Goal: Task Accomplishment & Management: Manage account settings

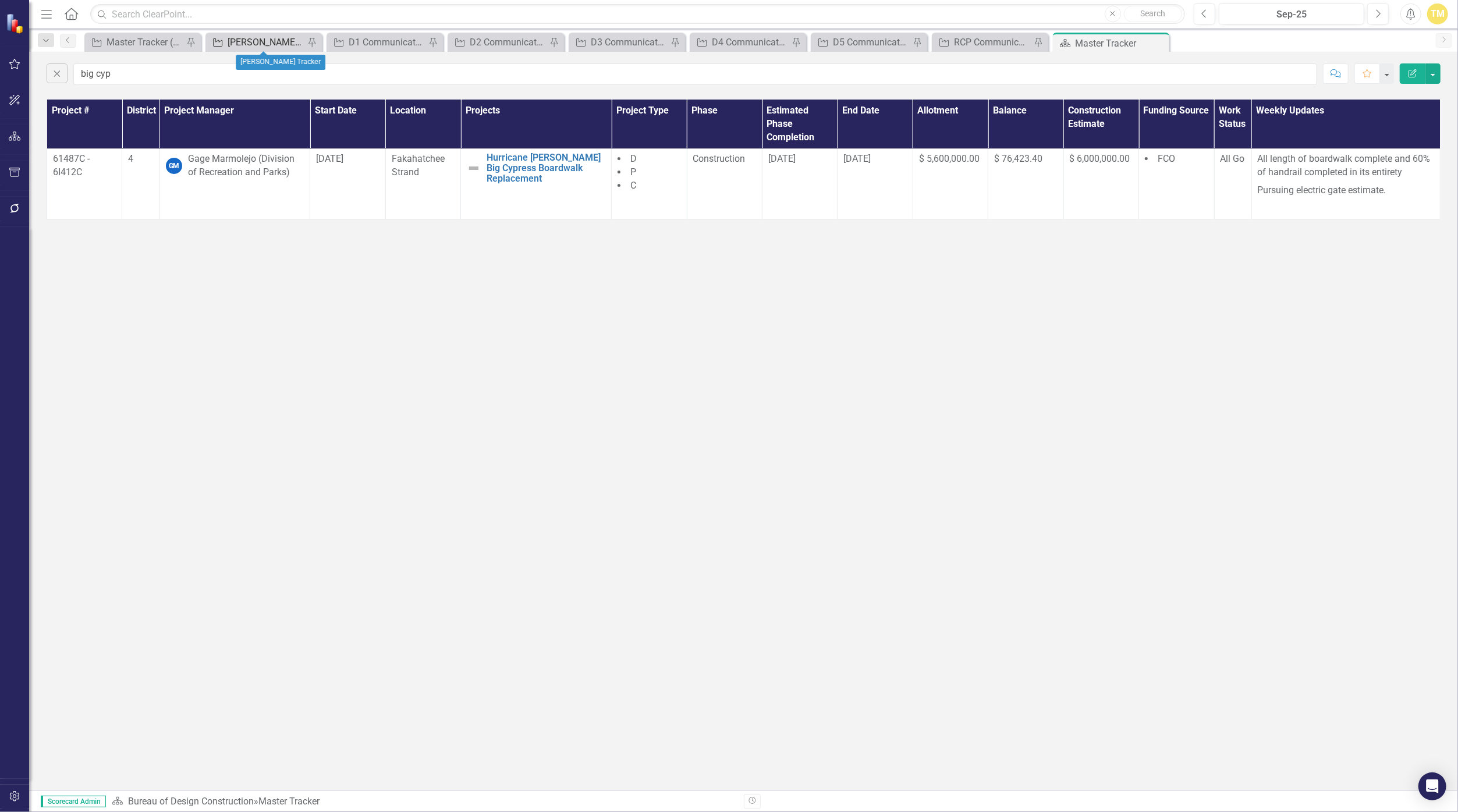
click at [237, 39] on div "[PERSON_NAME] Tracker" at bounding box center [266, 42] width 77 height 15
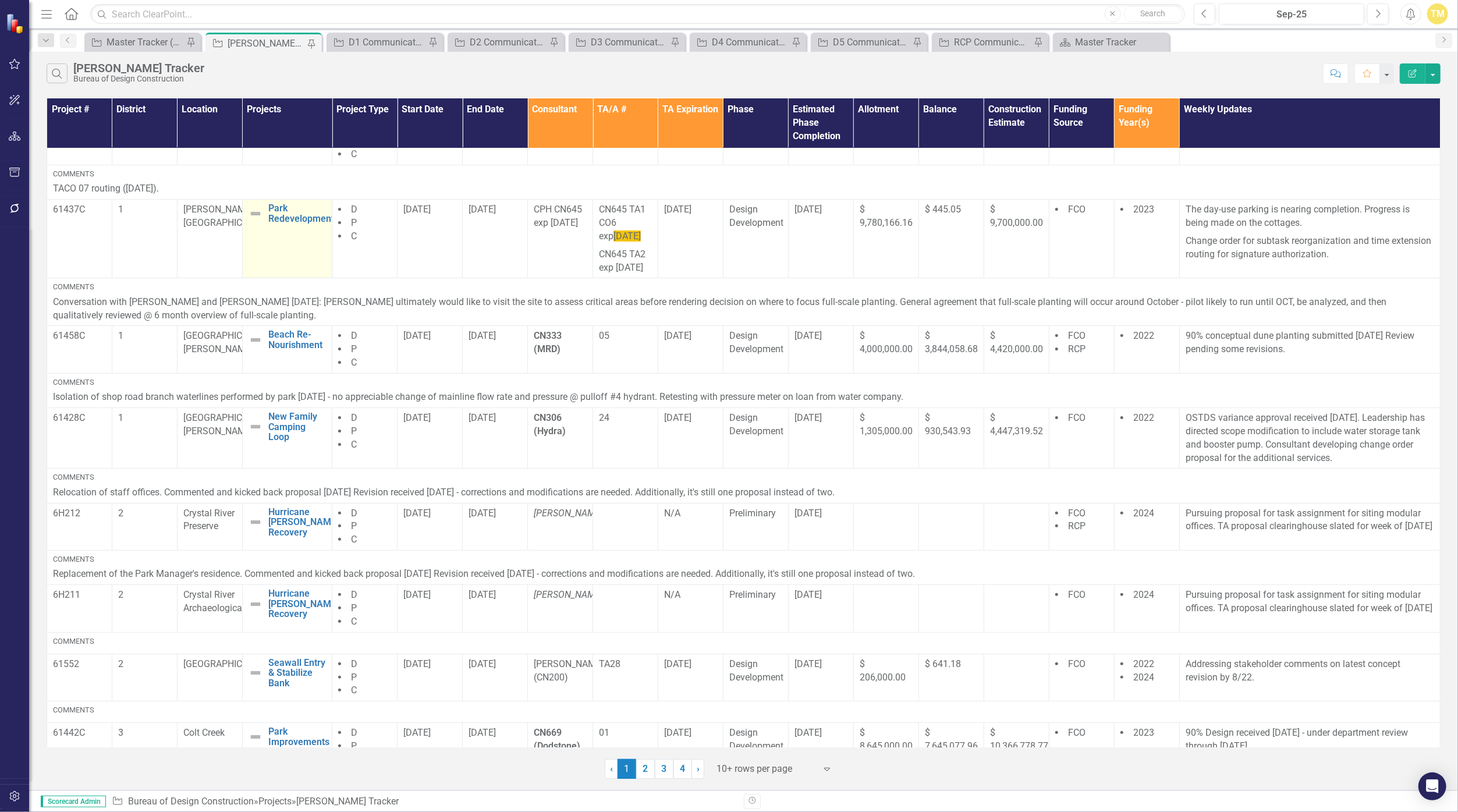
scroll to position [242, 0]
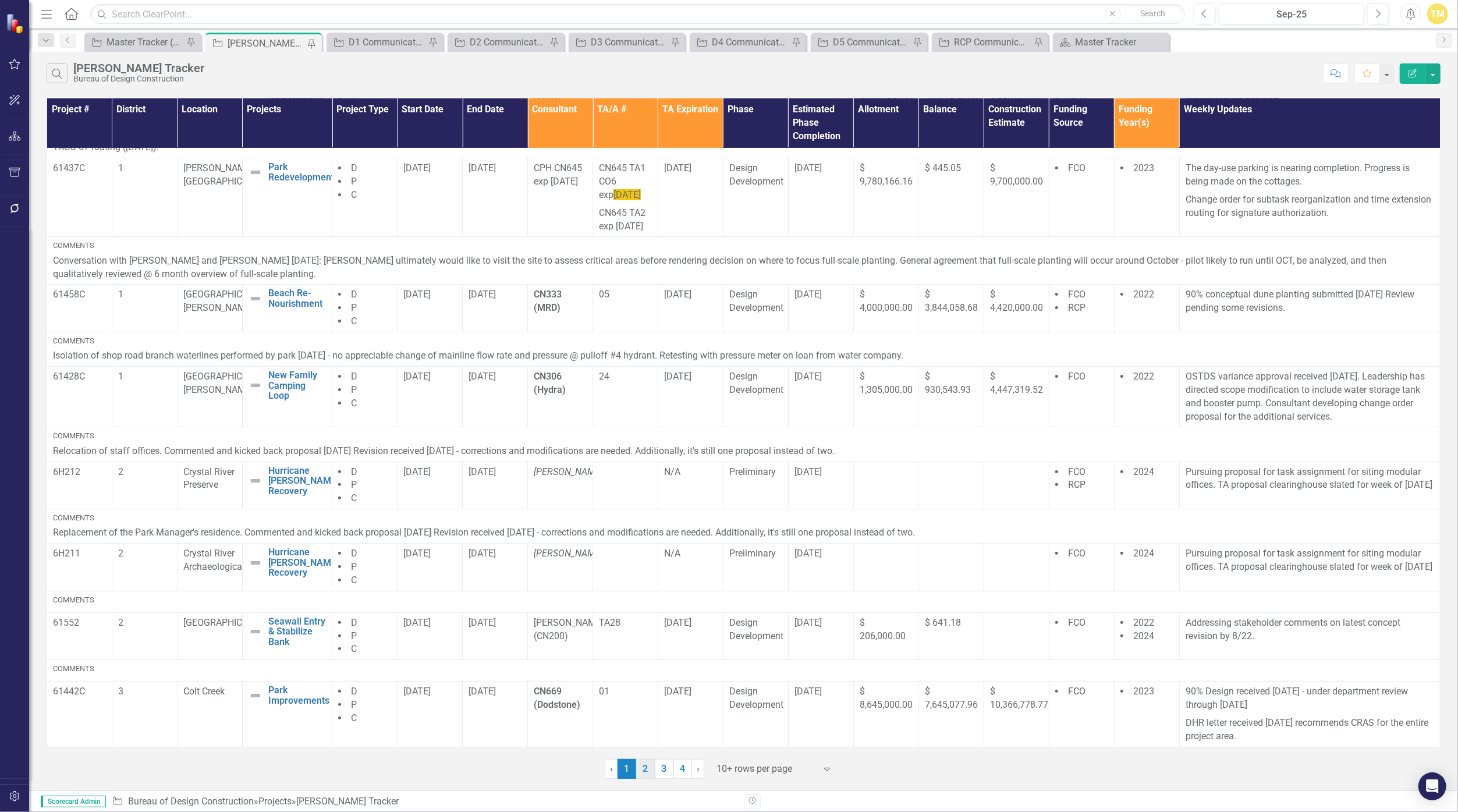
click at [647, 772] on link "2" at bounding box center [646, 769] width 18 height 20
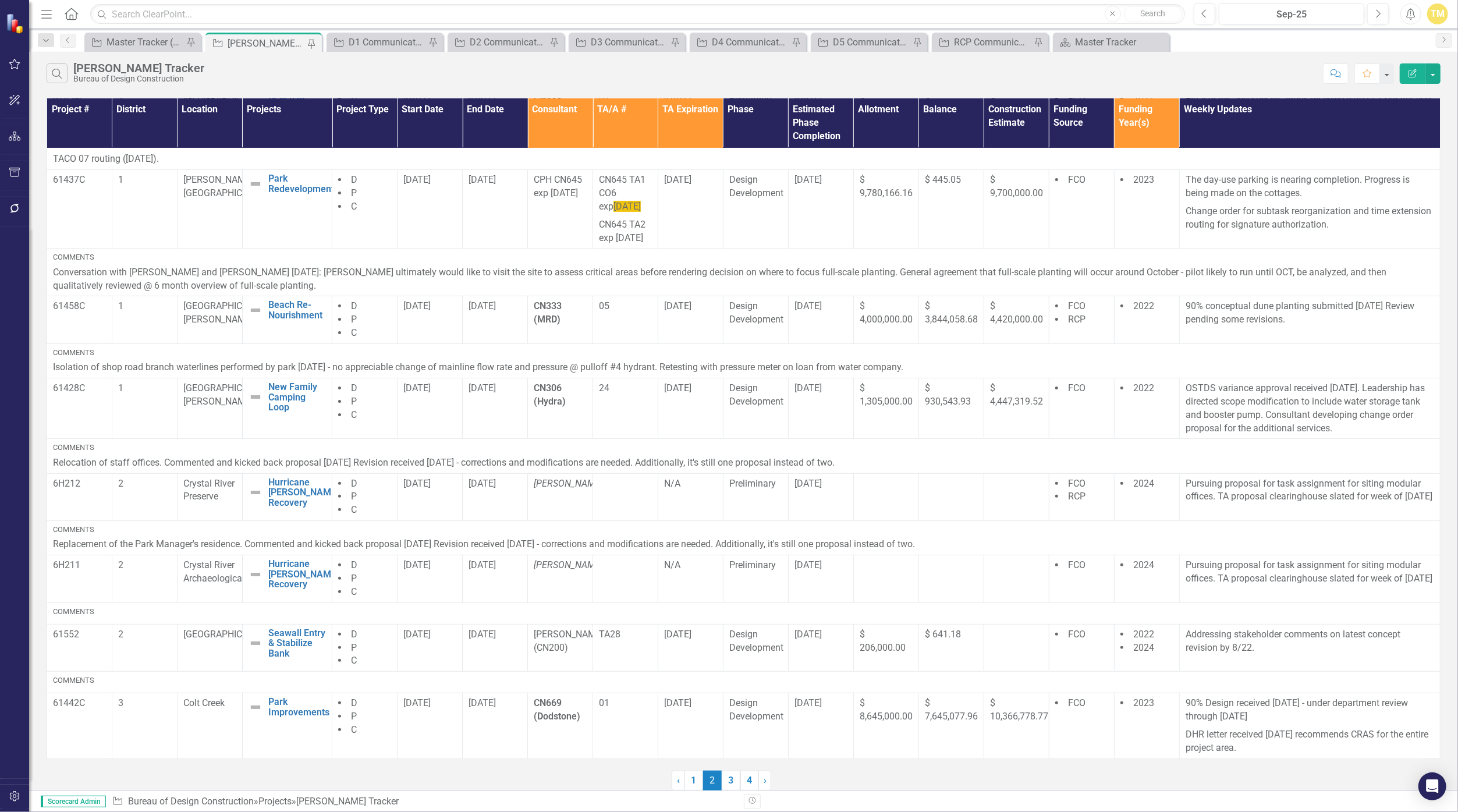
scroll to position [0, 0]
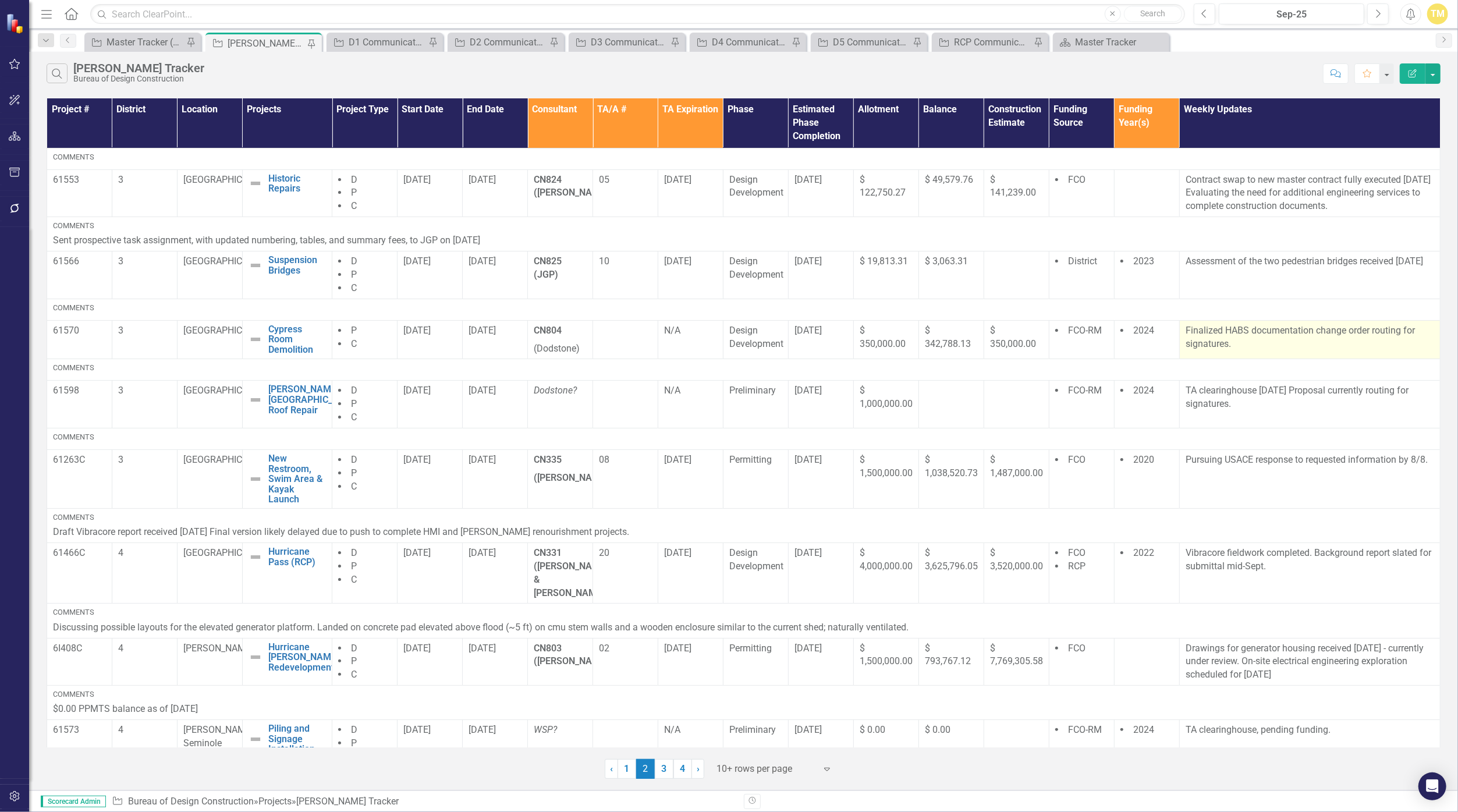
click at [712, 340] on p "Finalized HABS documentation change order routing for signatures." at bounding box center [1310, 337] width 249 height 27
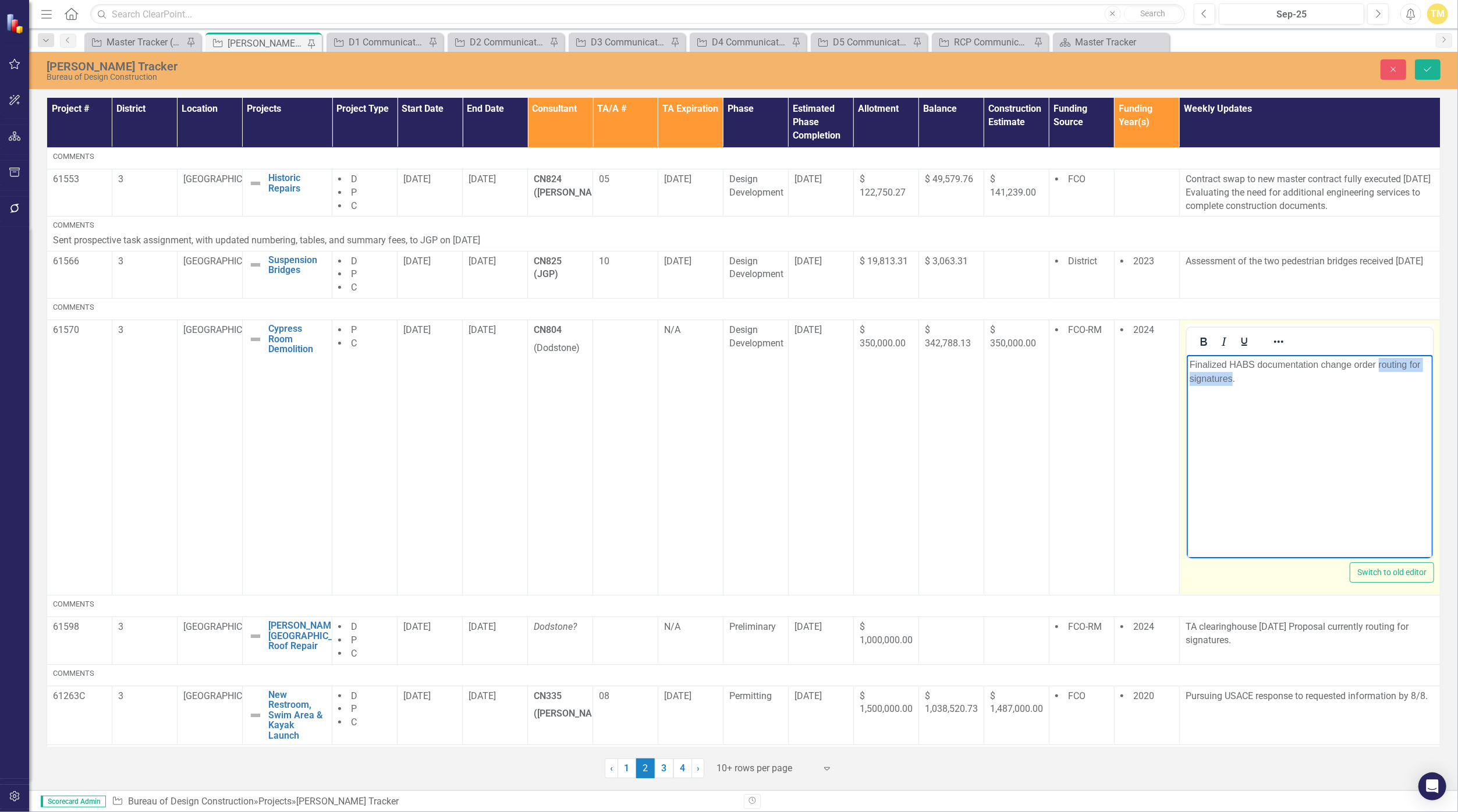
drag, startPoint x: 1232, startPoint y: 380, endPoint x: 1379, endPoint y: 369, distance: 147.4
click at [712, 369] on p "Finalized HABS documentation change order routing for signatures." at bounding box center [1309, 372] width 240 height 28
drag, startPoint x: 1229, startPoint y: 381, endPoint x: 1248, endPoint y: 381, distance: 19.0
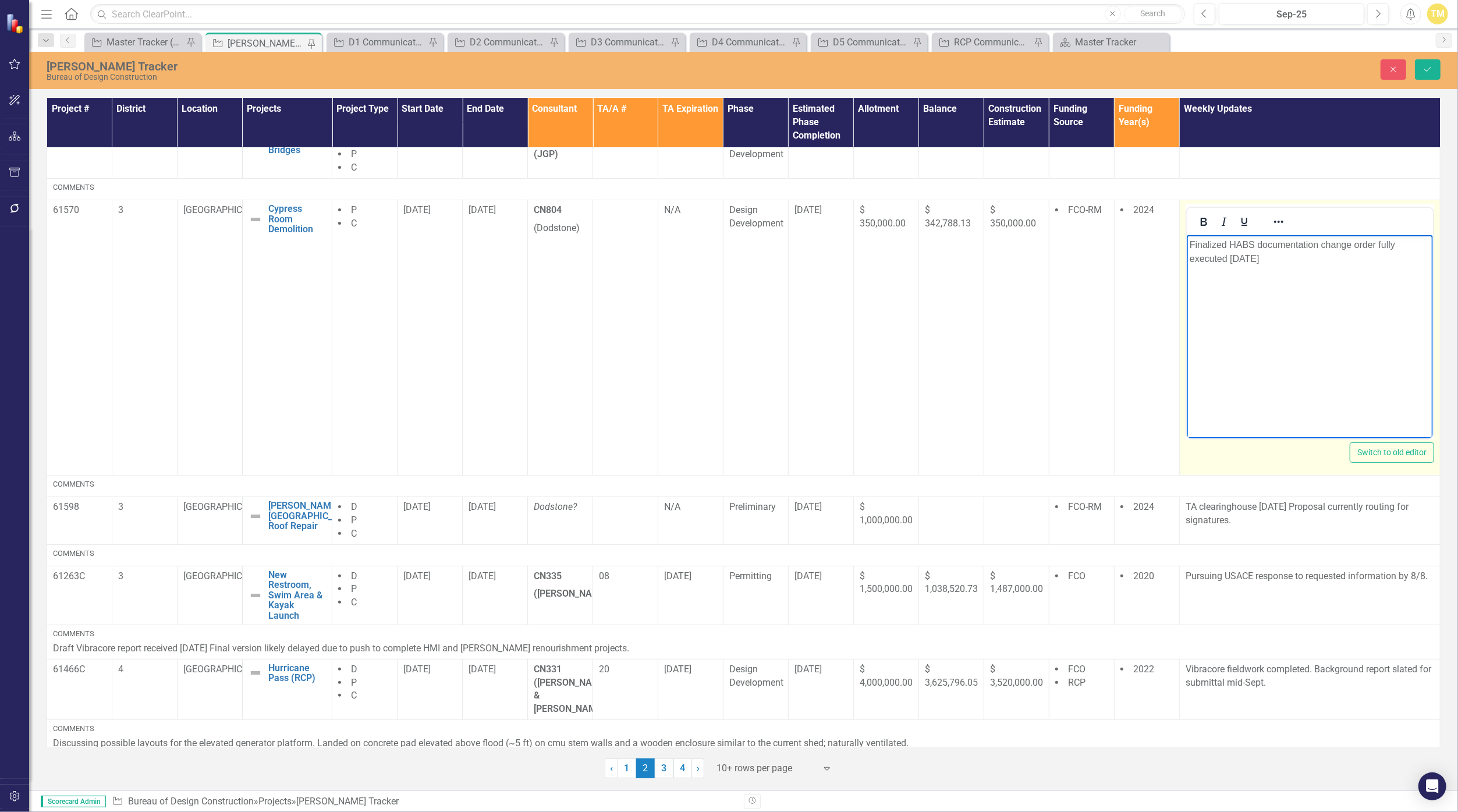
scroll to position [194, 0]
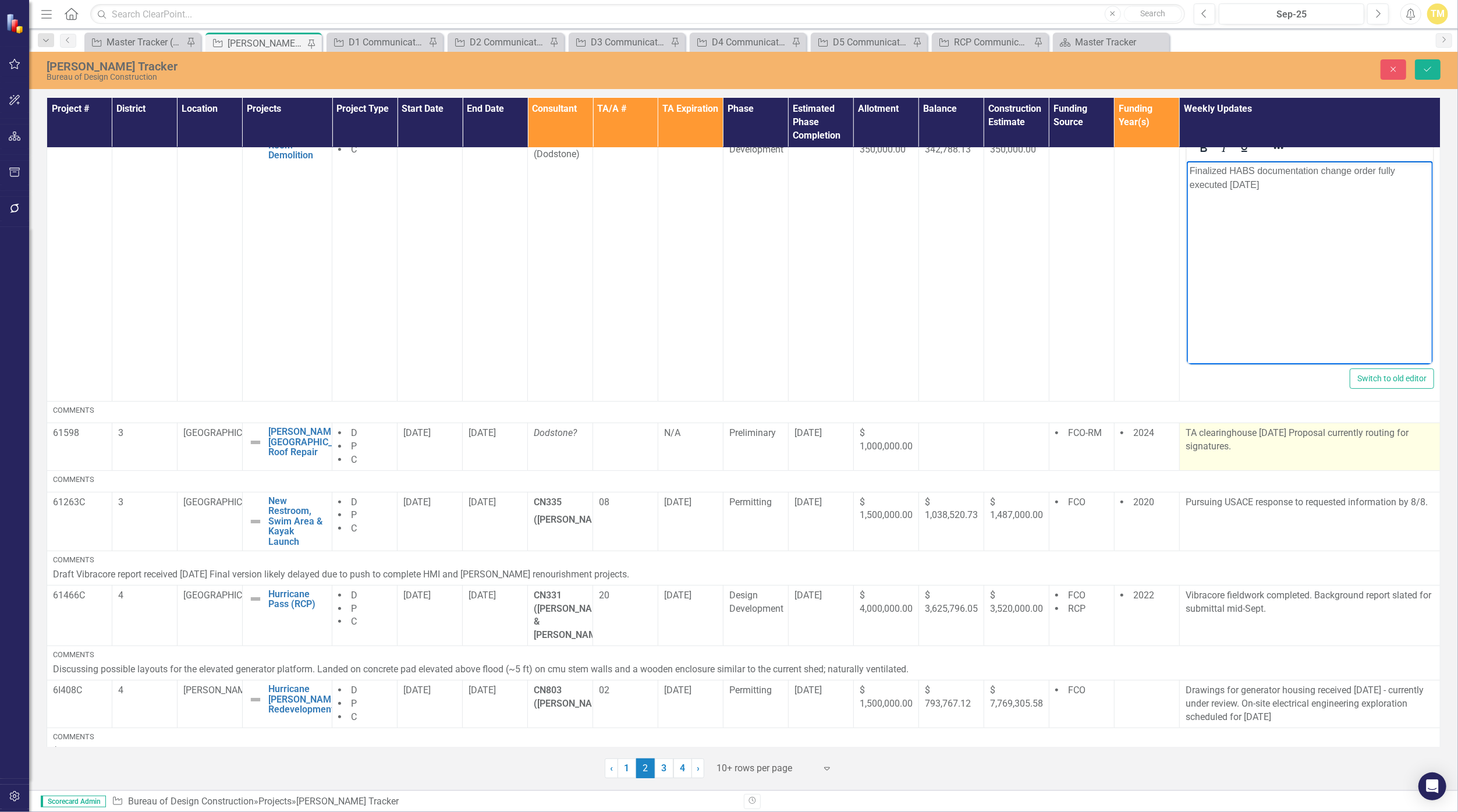
click at [712, 446] on p "TA clearinghouse [DATE] Proposal currently routing for signatures." at bounding box center [1310, 440] width 249 height 27
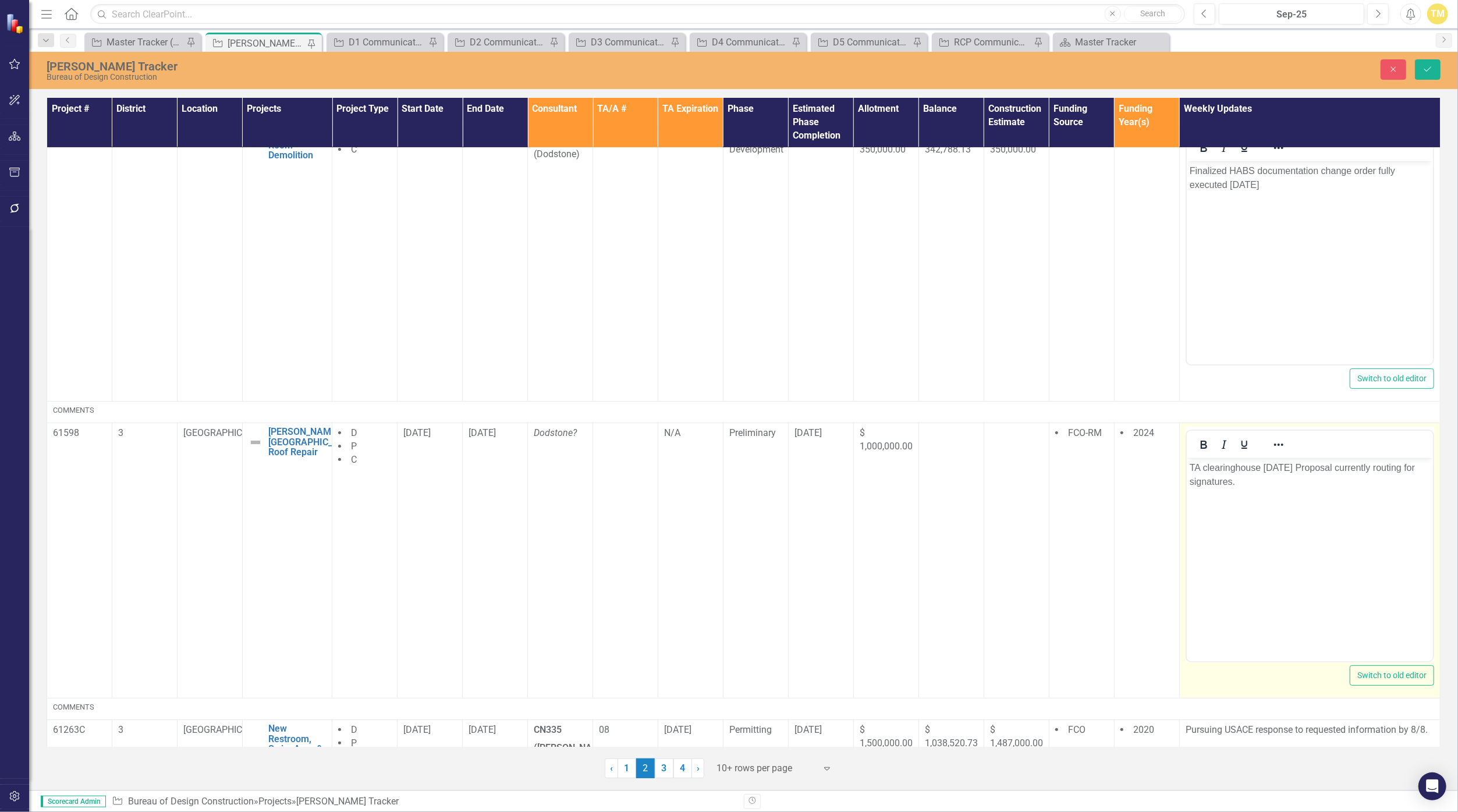
scroll to position [0, 0]
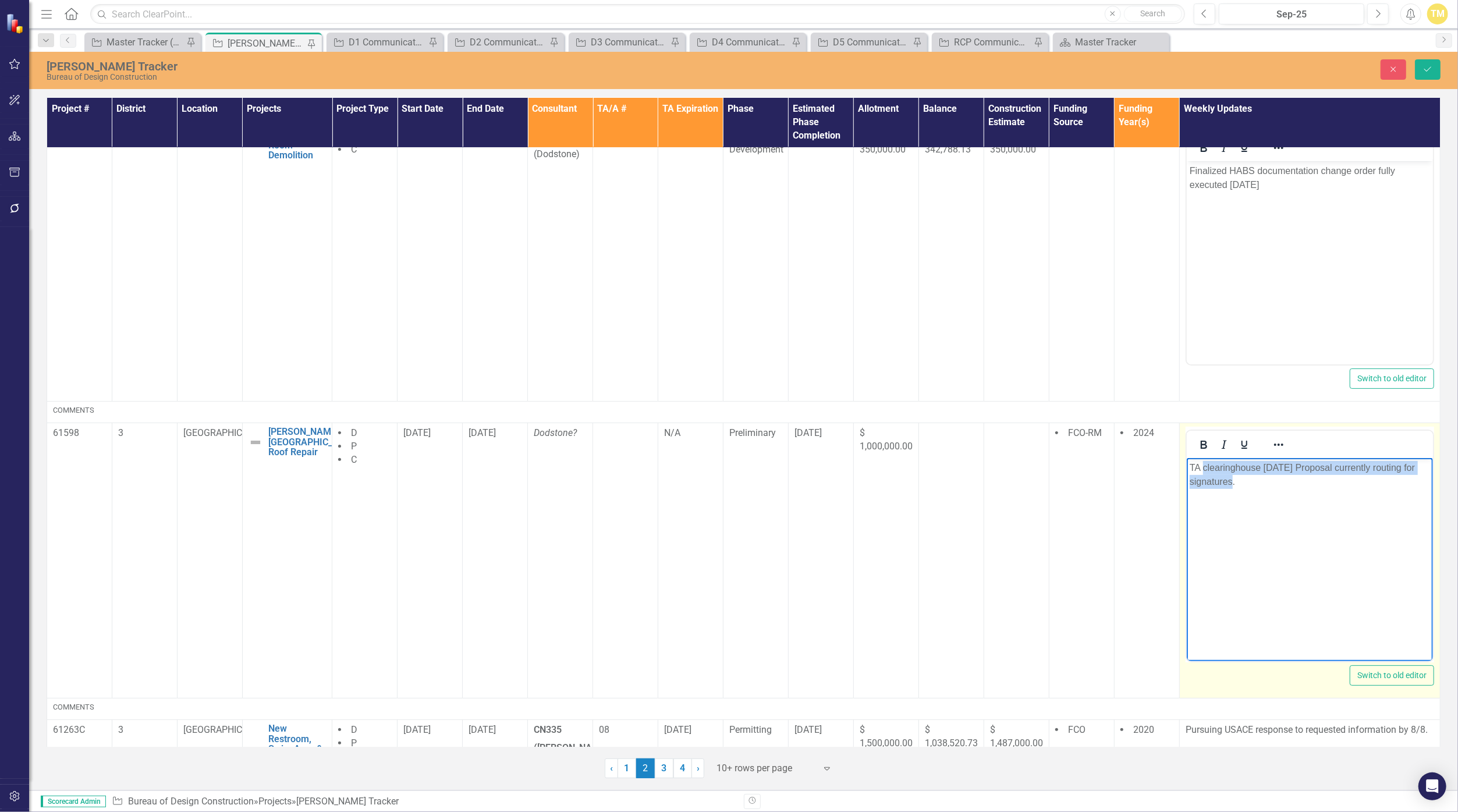
drag, startPoint x: 1231, startPoint y: 483, endPoint x: 1204, endPoint y: 469, distance: 30.4
click at [712, 469] on p "TA clearinghouse [DATE] Proposal currently routing for signatures." at bounding box center [1309, 475] width 240 height 28
click at [712, 467] on p "TA fully executed ." at bounding box center [1309, 468] width 240 height 14
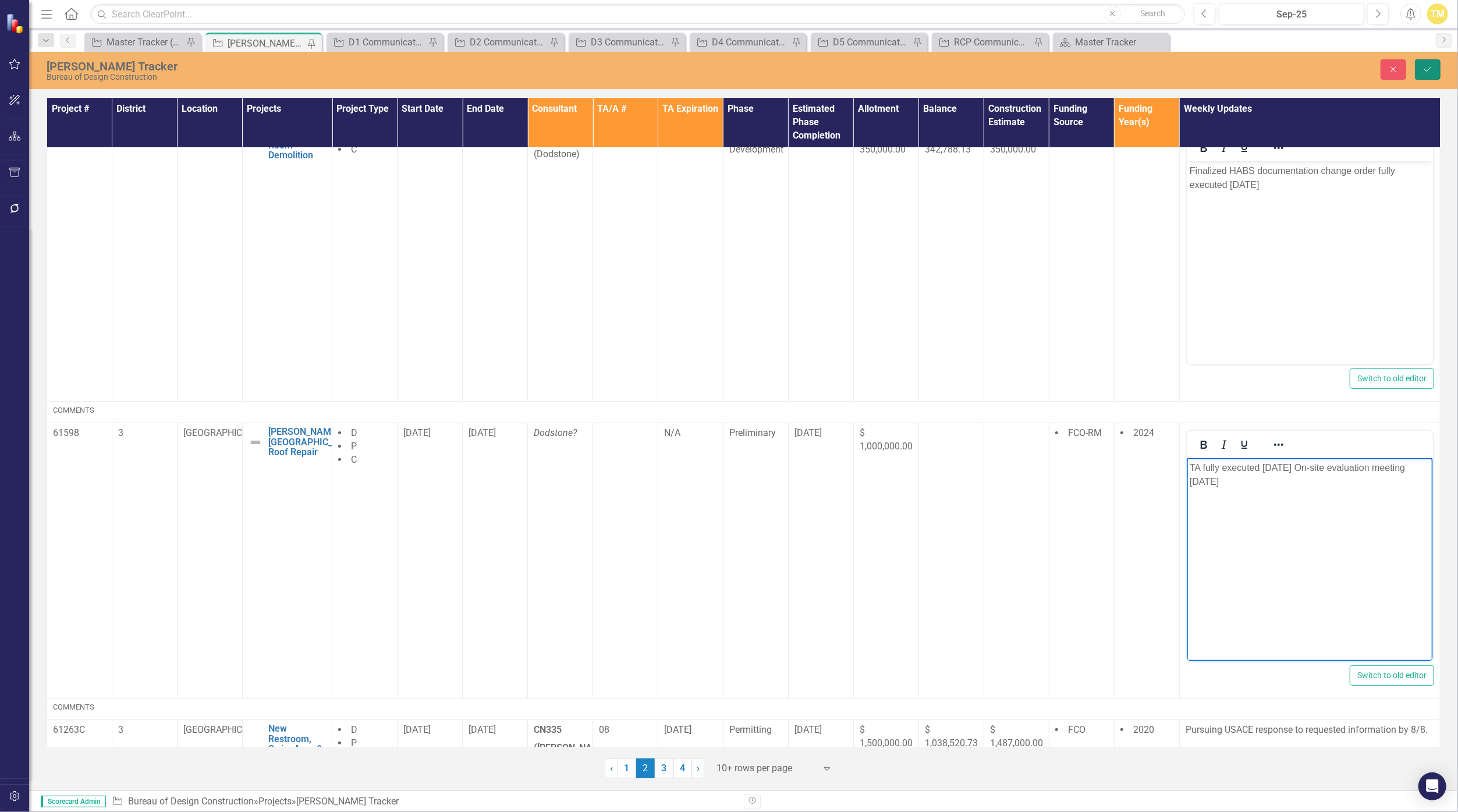
click at [712, 73] on button "Save" at bounding box center [1428, 69] width 25 height 20
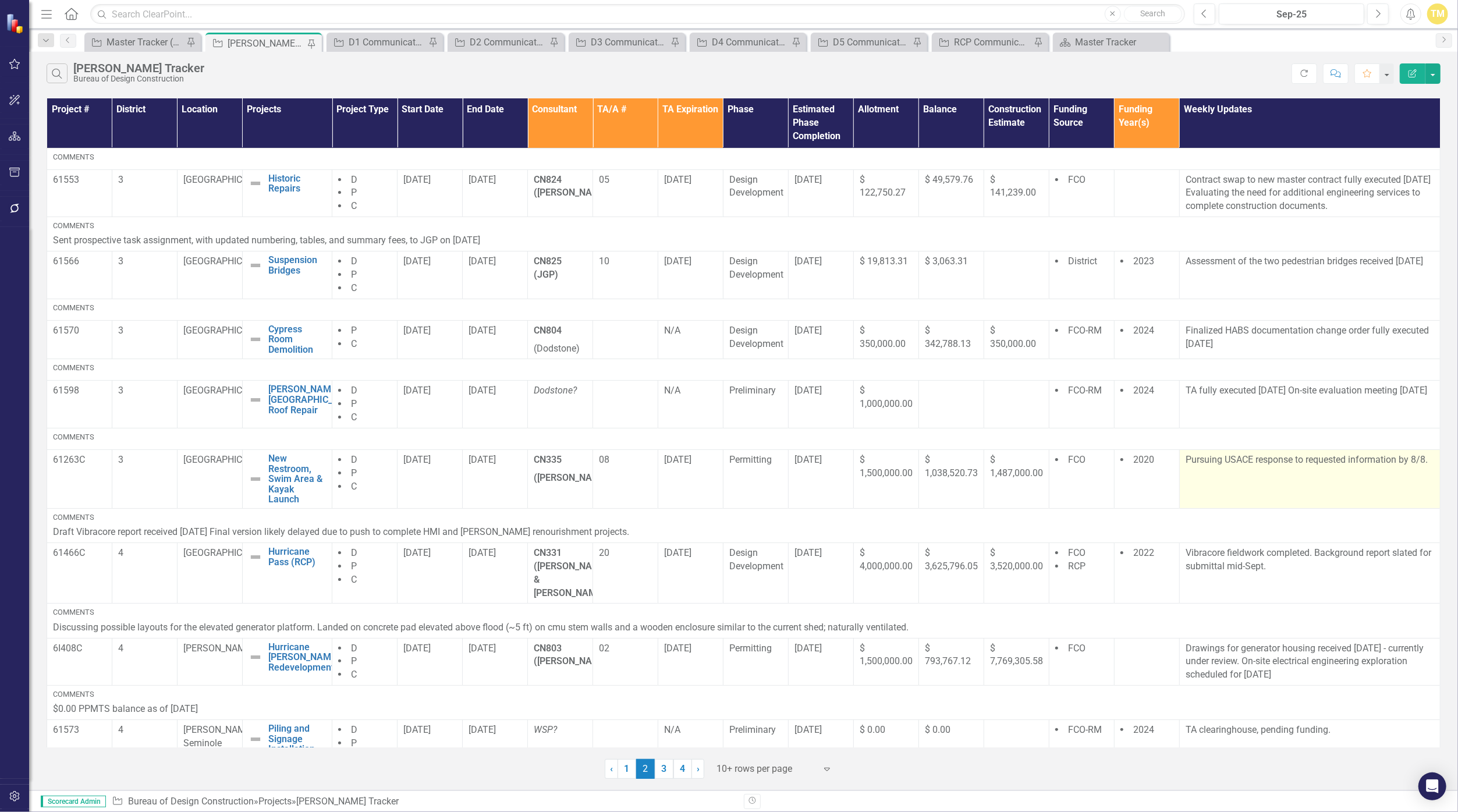
click at [712, 461] on p "Pursuing USACE response to requested information by 8/8." at bounding box center [1310, 460] width 249 height 13
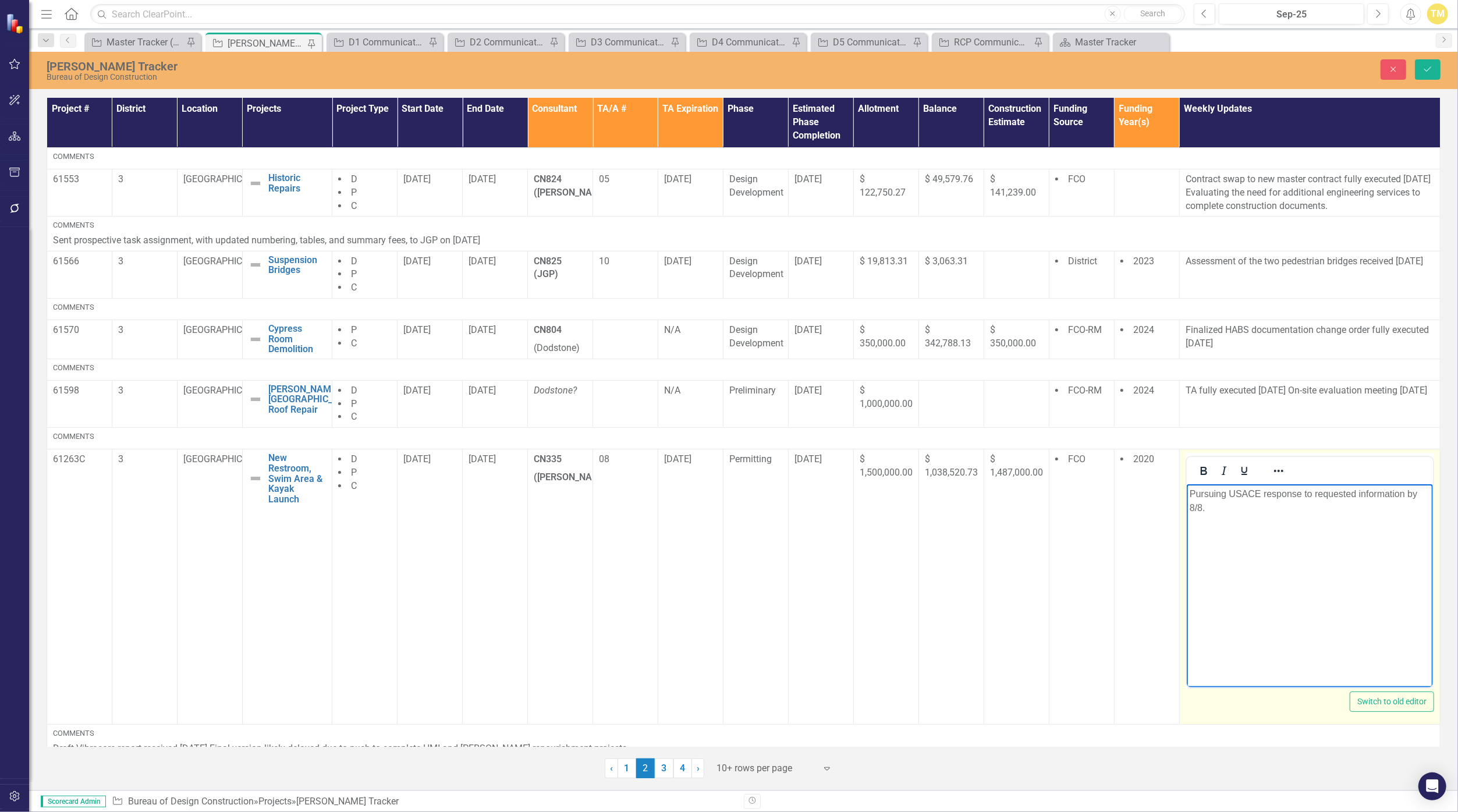
drag, startPoint x: 2455, startPoint y: 945, endPoint x: 1204, endPoint y: 505, distance: 1326.1
click at [712, 505] on p "Pursuing USACE response to requested information by 8/8." at bounding box center [1309, 501] width 240 height 28
click at [712, 506] on p "Pursuing USACE response to requested information by 8/8." at bounding box center [1309, 501] width 240 height 28
click at [712, 565] on body "Pursuing USACE response to requested information by 8/8." at bounding box center [1310, 572] width 247 height 175
drag, startPoint x: 1202, startPoint y: 505, endPoint x: 1258, endPoint y: 494, distance: 57.1
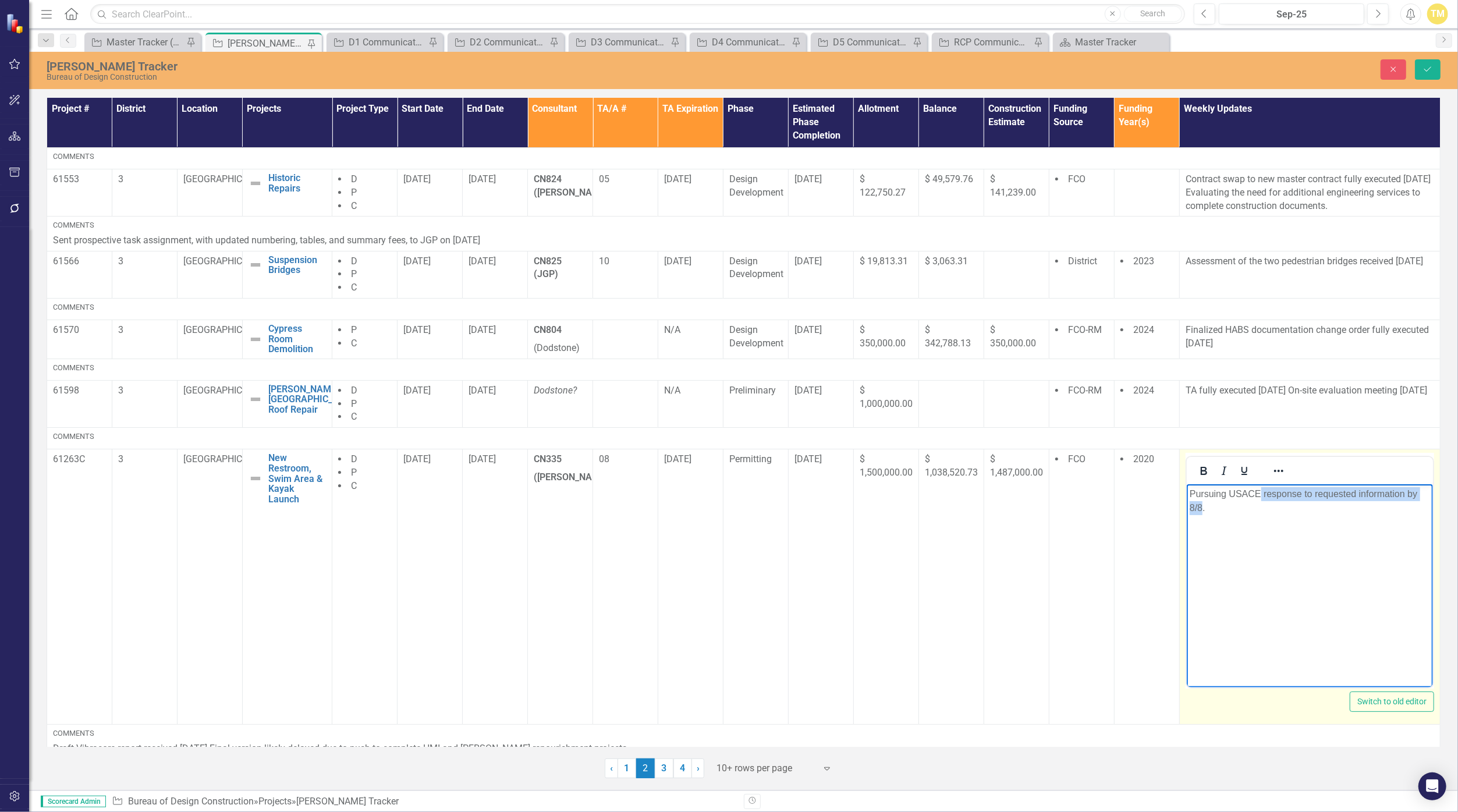
click at [712, 494] on p "Pursuing USACE response to requested information by 8/8." at bounding box center [1309, 501] width 240 height 28
click at [712, 494] on p "Pursuing USACE public notice stated for publishing by USACE week of [DATE]" at bounding box center [1309, 501] width 240 height 28
click at [712, 492] on p "USACE public notice stated for publishing by USACE week of [DATE]" at bounding box center [1309, 501] width 240 height 28
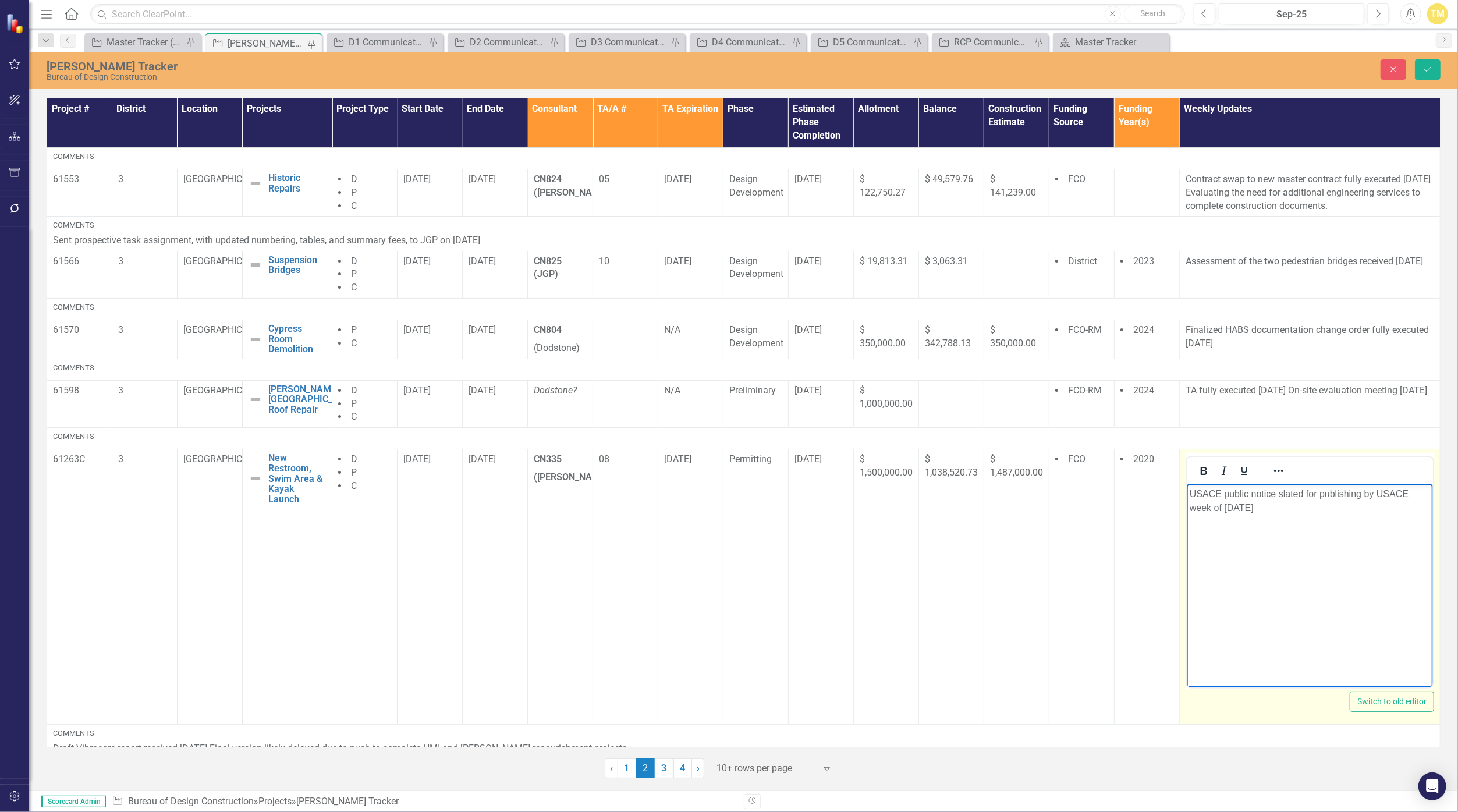
click at [712, 495] on p "USACE public notice slated for publishing by USACE week of [DATE]" at bounding box center [1309, 501] width 240 height 28
click at [712, 70] on icon "Save" at bounding box center [1428, 69] width 11 height 8
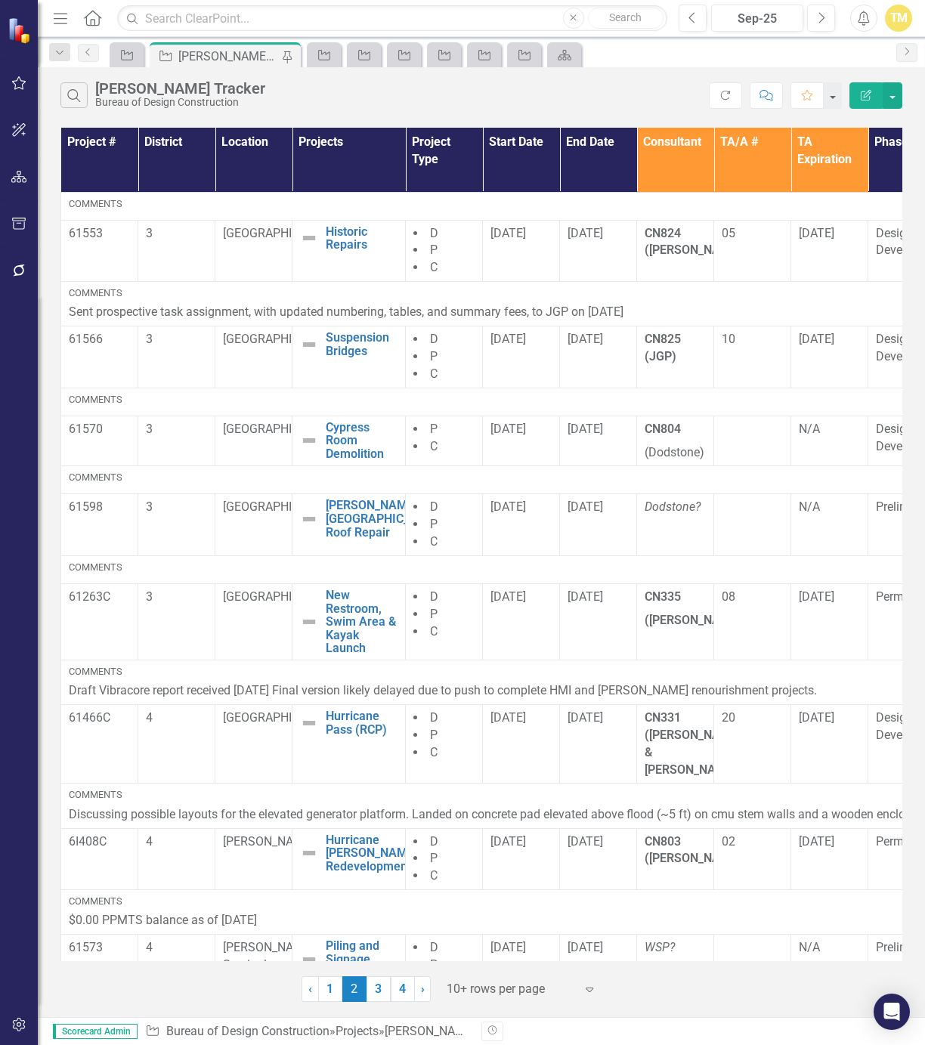
click at [51, 1001] on div "Search [PERSON_NAME] Tracker Bureau of Design Construction Refresh Comment Favo…" at bounding box center [481, 542] width 887 height 950
